Goal: Task Accomplishment & Management: Complete application form

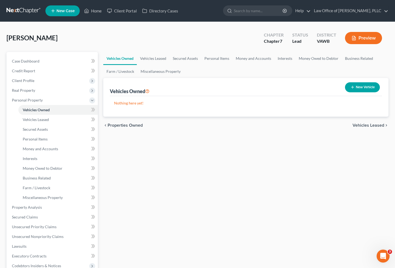
click at [321, 219] on div "Vehicles Owned Vehicles Leased Secured Assets Personal Items Money and Accounts…" at bounding box center [246, 208] width 291 height 312
click at [351, 94] on div "New Vehicle" at bounding box center [362, 87] width 39 height 14
click at [351, 89] on button "New Vehicle" at bounding box center [362, 87] width 35 height 10
select select "0"
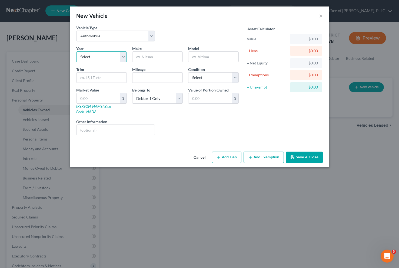
click at [107, 60] on select "Select 2026 2025 2024 2023 2022 2021 2020 2019 2018 2017 2016 2015 2014 2013 20…" at bounding box center [101, 56] width 51 height 11
click at [117, 57] on select "Select 2026 2025 2024 2023 2022 2021 2020 2019 2018 2017 2016 2015 2014 2013 20…" at bounding box center [101, 56] width 51 height 11
click at [168, 58] on input "text" at bounding box center [158, 57] width 50 height 10
type input "Nisan"
click at [102, 101] on input "text" at bounding box center [99, 98] width 44 height 10
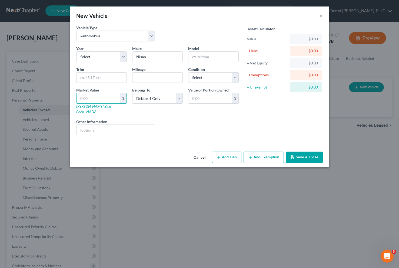
click at [193, 119] on div "Liens Select" at bounding box center [200, 127] width 84 height 16
click at [226, 152] on button "Add Lien" at bounding box center [226, 156] width 29 height 11
select select "0"
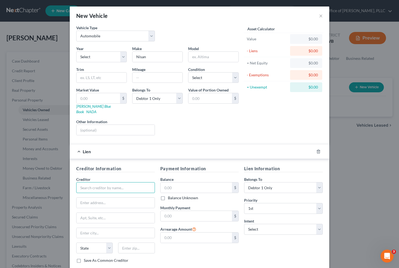
click at [92, 183] on input "text" at bounding box center [115, 187] width 79 height 11
type input "NCBA"
click at [280, 224] on select "Select Surrender Redeem Reaffirm Avoid Other" at bounding box center [283, 229] width 79 height 11
select select "0"
click at [244, 224] on select "Select Surrender Redeem Reaffirm Avoid Other" at bounding box center [283, 229] width 79 height 11
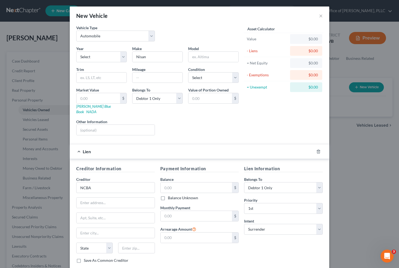
click at [196, 188] on div "$ Balance Unknown" at bounding box center [199, 191] width 79 height 18
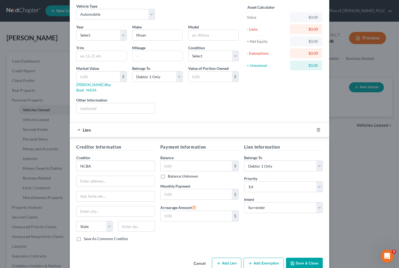
scroll to position [28, 0]
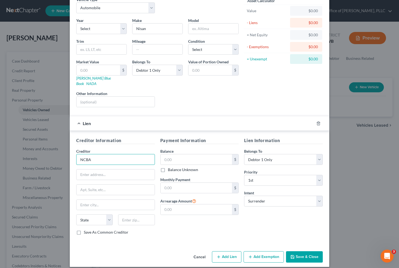
click at [102, 158] on input "NCBA" at bounding box center [115, 159] width 79 height 11
click at [91, 171] on input "text" at bounding box center [116, 174] width 78 height 10
type input "NCB Management Services, Inc."
type input "P"
drag, startPoint x: 138, startPoint y: 153, endPoint x: 58, endPoint y: 154, distance: 80.3
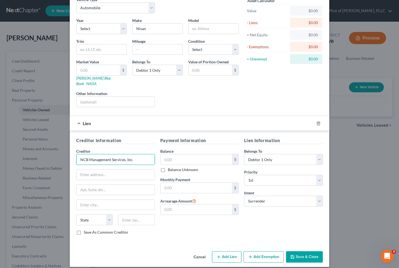
click at [58, 154] on div "New Vehicle × Vehicle Type Select Automobile Truck Trailer Watercraft Aircraft …" at bounding box center [199, 134] width 399 height 268
type input "Nissan Motor Acceptance Corporation"
click at [175, 157] on input "text" at bounding box center [197, 159] width 72 height 10
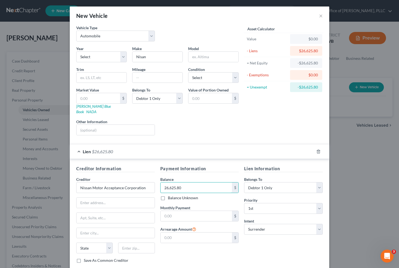
type input "26,625.80"
click at [120, 203] on div "Creditor * Nissan Motor Acceptance Corporation State [US_STATE] AK AR AZ CA CO …" at bounding box center [115, 216] width 79 height 81
click at [120, 200] on input "text" at bounding box center [116, 202] width 78 height 10
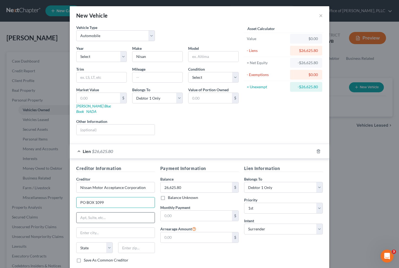
scroll to position [28, 0]
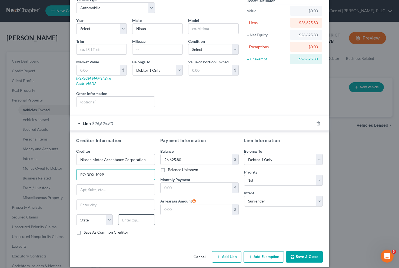
type input "PO BOX 1099"
click at [134, 216] on input "text" at bounding box center [136, 219] width 37 height 11
type input "19047"
type input "Langhorne"
select select "39"
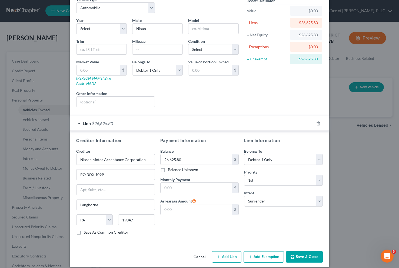
click at [231, 253] on button "Add Lien" at bounding box center [226, 256] width 29 height 11
select select "0"
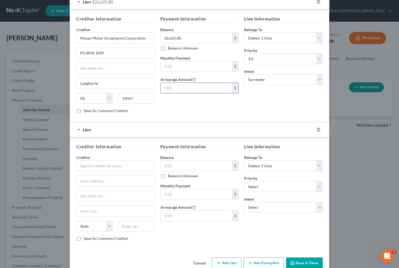
scroll to position [156, 0]
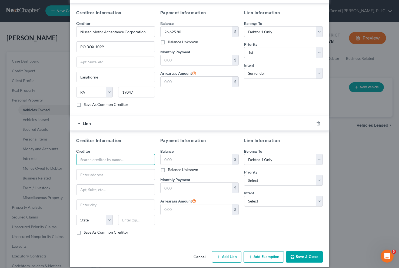
click at [100, 154] on input "text" at bounding box center [115, 159] width 79 height 11
type input "N"
click at [318, 121] on icon "button" at bounding box center [318, 123] width 2 height 4
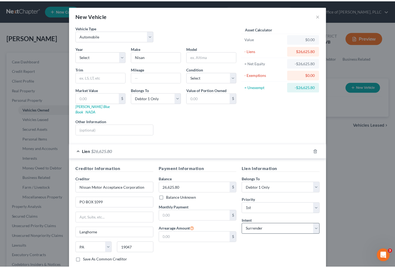
scroll to position [28, 0]
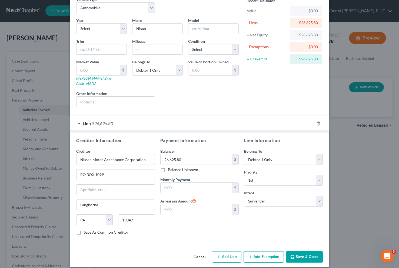
click at [300, 253] on button "Save & Close" at bounding box center [304, 256] width 37 height 11
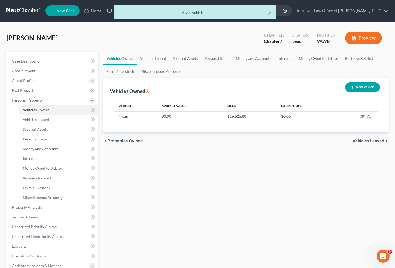
click at [351, 140] on span "Vehicles Leased" at bounding box center [369, 141] width 32 height 4
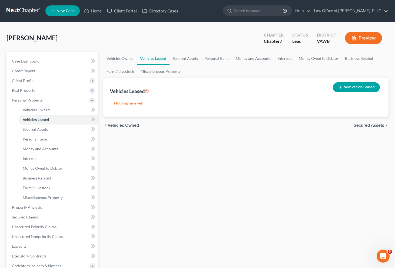
click at [351, 125] on span "Secured Assets" at bounding box center [369, 125] width 31 height 4
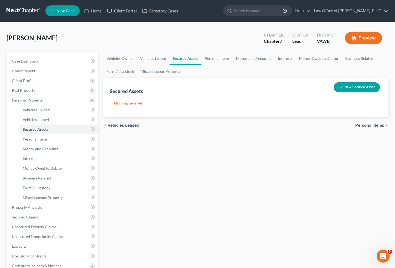
click at [351, 125] on span "Personal Items" at bounding box center [369, 125] width 29 height 4
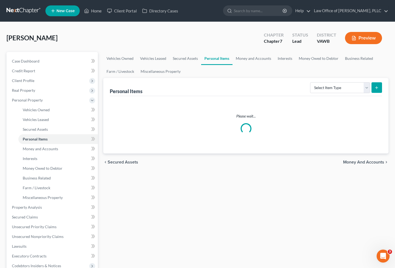
scroll to position [1, 0]
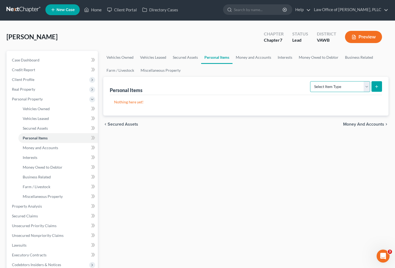
click at [351, 88] on select "Select Item Type Clothing Collectibles Of Value Electronics Firearms Household …" at bounding box center [340, 86] width 60 height 11
select select "clothing"
click at [311, 81] on select "Select Item Type Clothing Collectibles Of Value Electronics Firearms Household …" at bounding box center [340, 86] width 60 height 11
click at [351, 88] on icon "submit" at bounding box center [377, 86] width 4 height 4
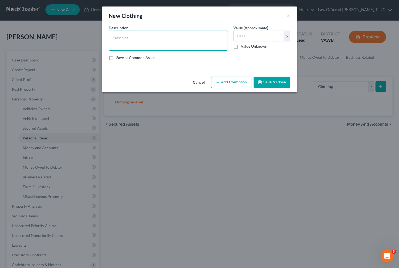
click at [159, 39] on textarea at bounding box center [168, 41] width 119 height 20
click at [124, 39] on textarea "Shirts, pants, coats, shoes, undergarments, and" at bounding box center [168, 41] width 119 height 20
click at [203, 38] on textarea "Shirts, shorts, pants, coats, shoes, undergarments, and" at bounding box center [168, 41] width 119 height 20
click at [191, 39] on textarea "Shirts, shorts, pants, coats, shoes, undergarments, and sweaters." at bounding box center [168, 41] width 119 height 20
click at [207, 37] on textarea "Shirts, shorts, pants, coats, shoes, undergarments, and sweaters." at bounding box center [168, 41] width 119 height 20
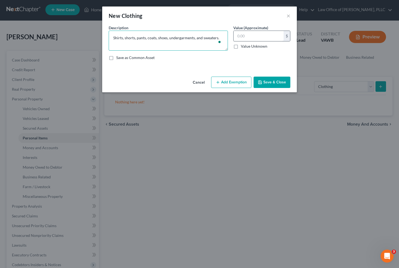
type textarea "Shirts, shorts, pants, coats, shoes, undergarments, and sweaters."
click at [247, 38] on input "text" at bounding box center [259, 36] width 50 height 10
type input "70.00"
click at [270, 83] on button "Save & Close" at bounding box center [272, 82] width 37 height 11
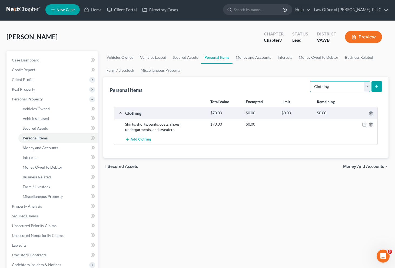
click at [351, 90] on select "Select Item Type Clothing Collectibles Of Value Electronics Firearms Household …" at bounding box center [340, 86] width 60 height 11
select select "electronics"
click at [311, 81] on select "Select Item Type Clothing Collectibles Of Value Electronics Firearms Household …" at bounding box center [340, 86] width 60 height 11
click at [351, 89] on button "submit" at bounding box center [377, 86] width 11 height 11
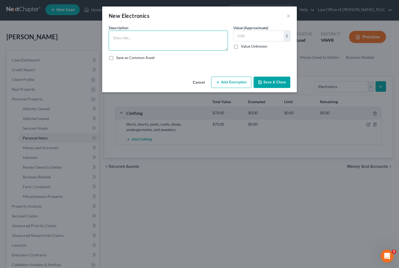
click at [190, 47] on textarea at bounding box center [168, 41] width 119 height 20
type textarea "1 TV, 1 laptop, 1 printer, 1 radio."
click at [253, 31] on input "text" at bounding box center [259, 36] width 50 height 10
type input "200"
click at [270, 84] on button "Save & Close" at bounding box center [272, 82] width 37 height 11
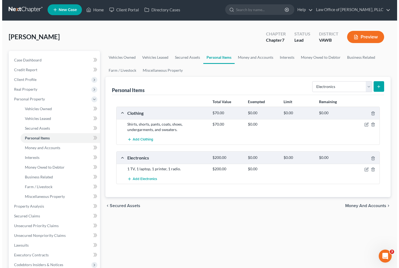
scroll to position [1, 0]
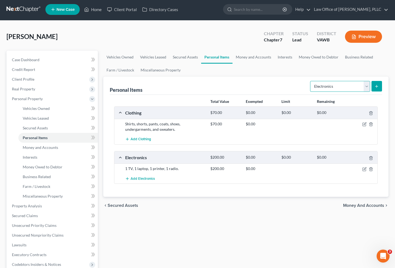
click at [351, 88] on select "Select Item Type Clothing Collectibles Of Value Electronics Firearms Household …" at bounding box center [340, 86] width 60 height 11
select select "firearms"
click at [311, 81] on select "Select Item Type Clothing Collectibles Of Value Electronics Firearms Household …" at bounding box center [340, 86] width 60 height 11
click at [351, 86] on button "submit" at bounding box center [377, 86] width 11 height 11
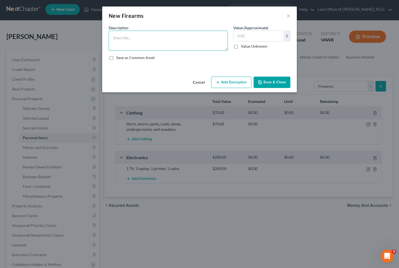
click at [130, 39] on textarea at bounding box center [168, 41] width 119 height 20
type textarea "1"
type textarea "R"
type textarea "[PERSON_NAME] Shot Gun,"
